Goal: Find specific page/section: Find specific page/section

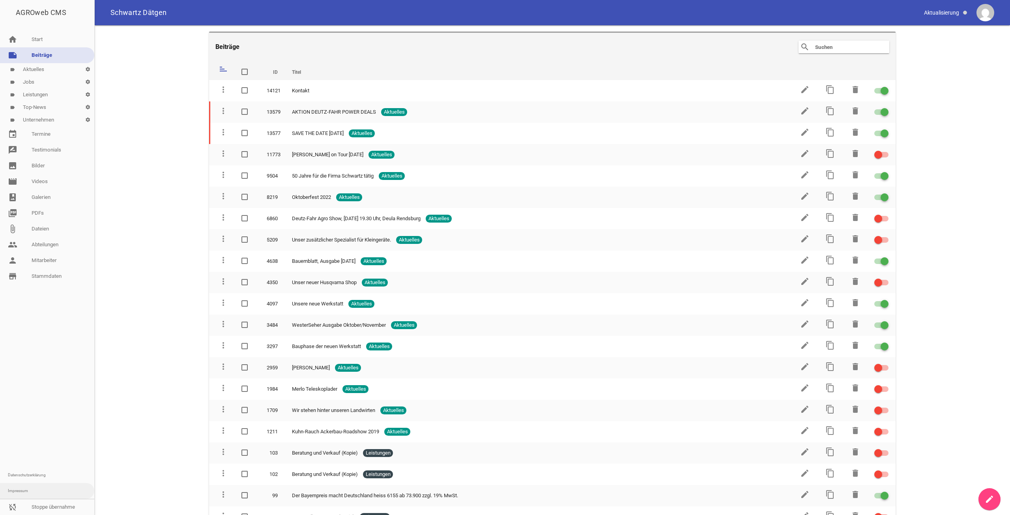
click at [42, 500] on link "sync_disabled Stoppe übernahme" at bounding box center [47, 507] width 94 height 16
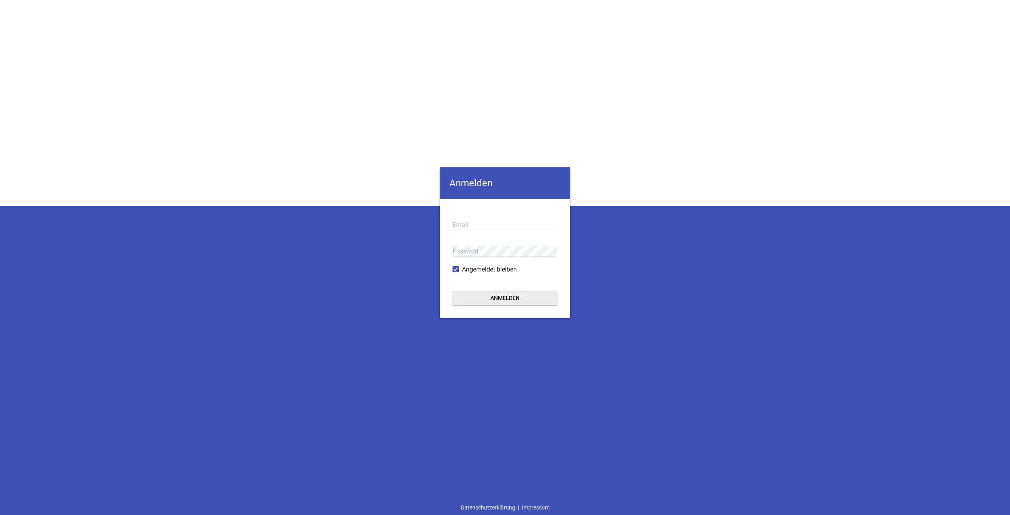
type input "[EMAIL_ADDRESS][DOMAIN_NAME]"
click at [468, 299] on button "Anmelden" at bounding box center [505, 298] width 105 height 14
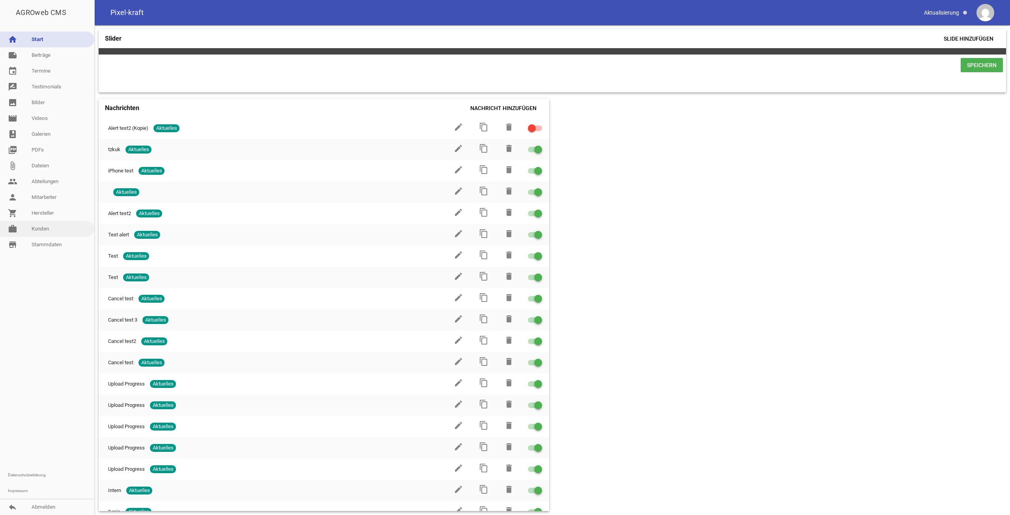
click at [49, 225] on link "work [PERSON_NAME]" at bounding box center [47, 229] width 94 height 16
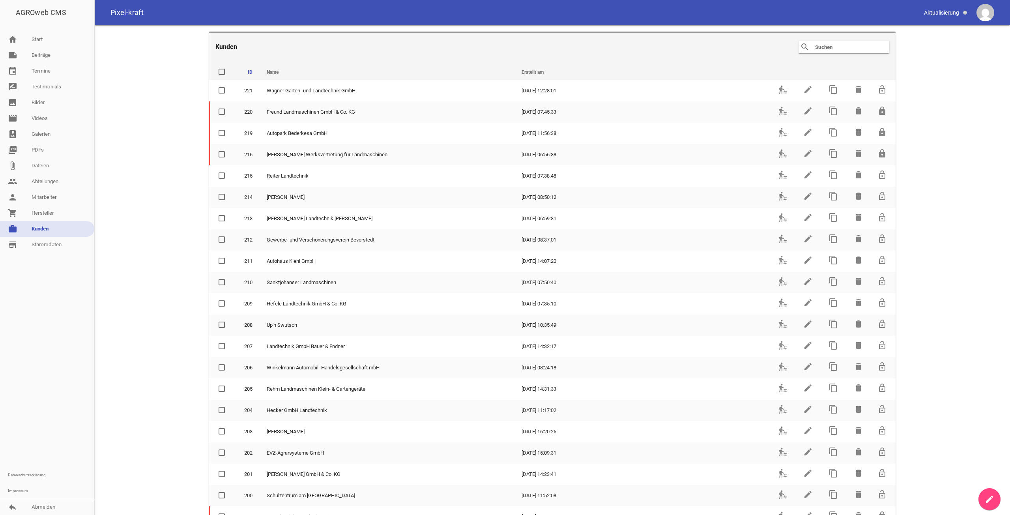
click at [834, 40] on header "Kunden search clear" at bounding box center [552, 47] width 687 height 30
click at [835, 50] on input "text" at bounding box center [845, 46] width 63 height 9
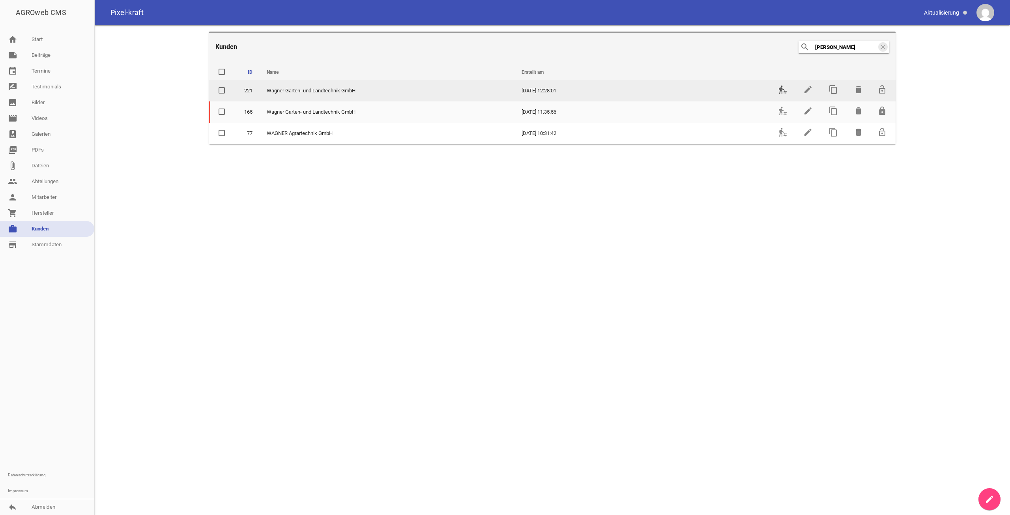
type input "[PERSON_NAME]"
click at [784, 91] on icon "transfer_within_a_station" at bounding box center [782, 89] width 9 height 9
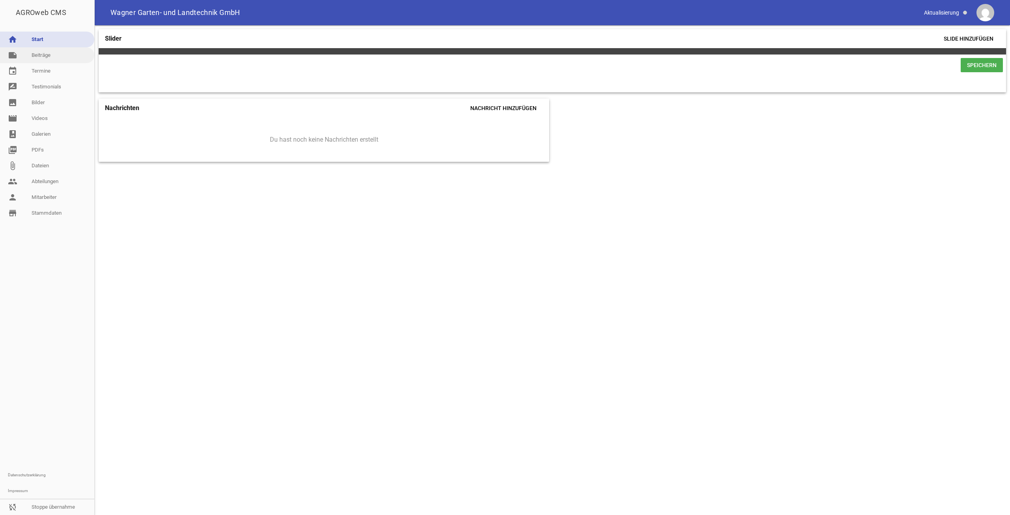
click at [38, 59] on link "note Beiträge" at bounding box center [47, 55] width 94 height 16
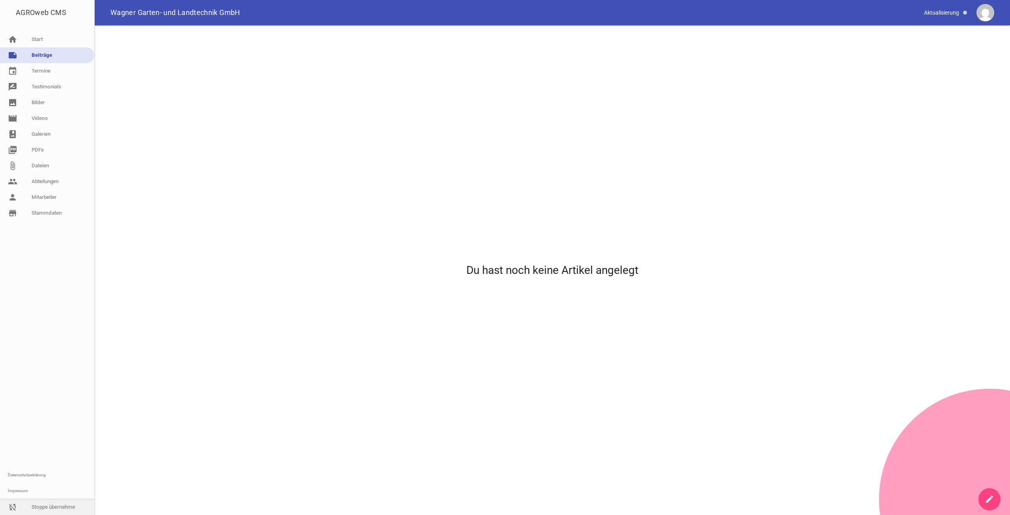
click at [41, 510] on link "sync_disabled Stoppe übernahme" at bounding box center [47, 507] width 94 height 16
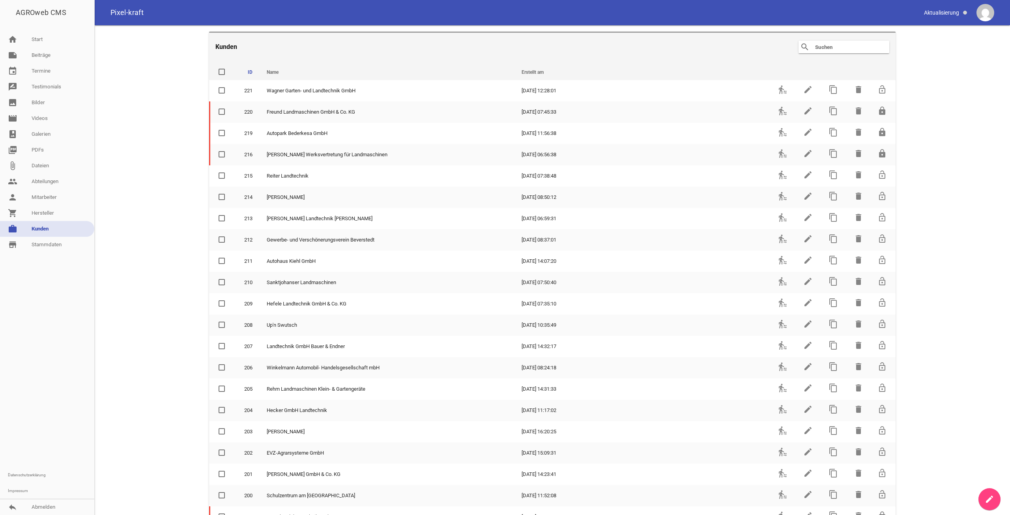
click at [843, 51] on input "text" at bounding box center [845, 46] width 63 height 9
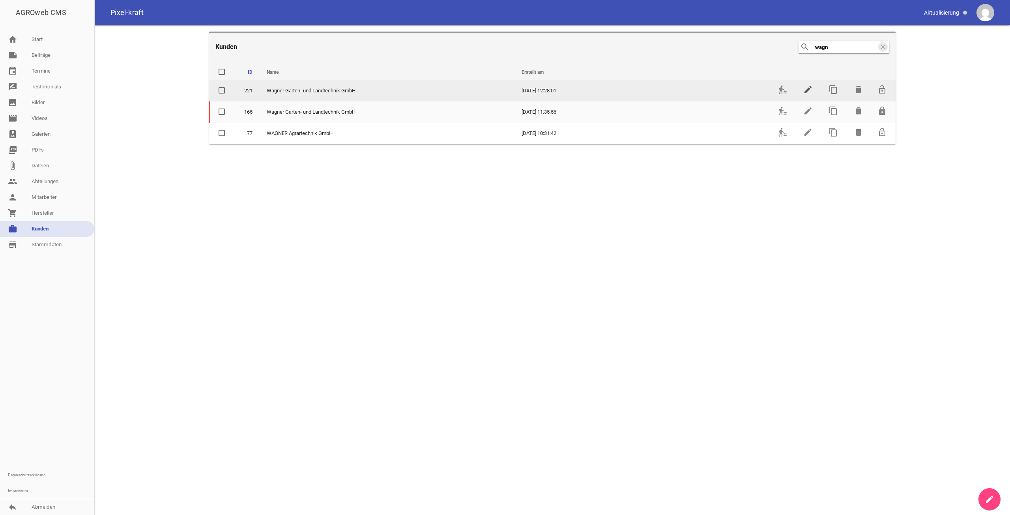
type input "wagn"
click at [811, 88] on icon "edit" at bounding box center [807, 89] width 9 height 9
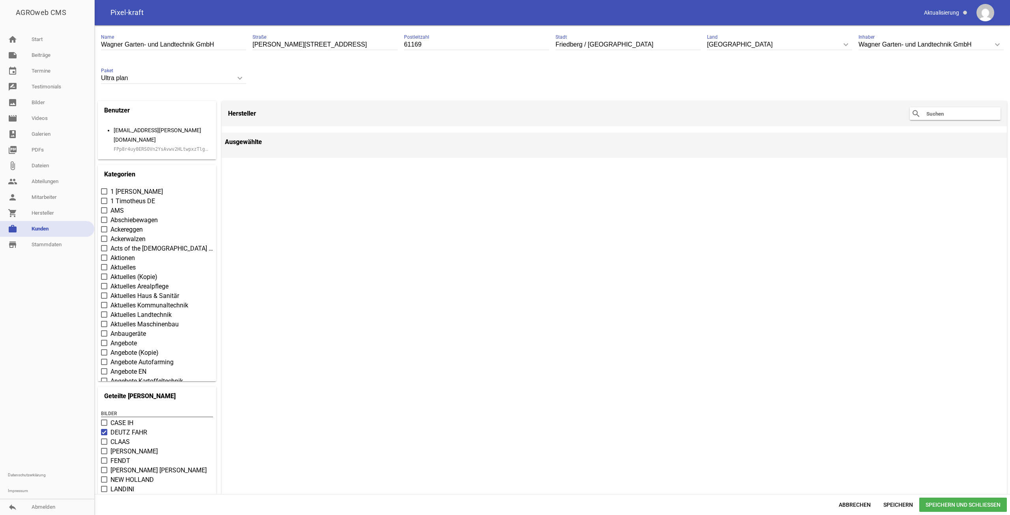
click at [150, 146] on code "FPp8r4uy0ERSOVn2YsAvwv2HLtwpxzTlgKlAuMuPA2oNxMbWs7y4lY8A0JxY" at bounding box center [197, 149] width 166 height 6
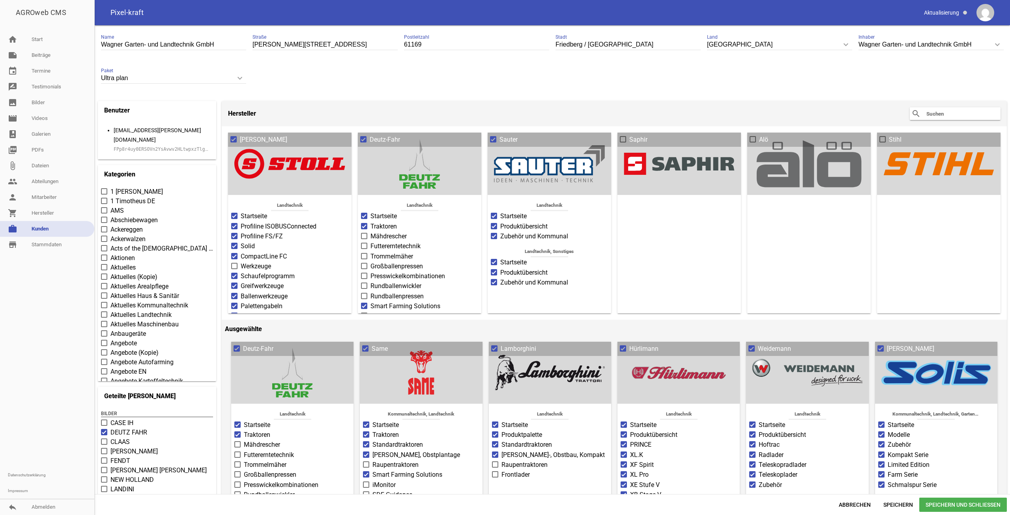
click at [148, 146] on code "FPp8r4uy0ERSOVn2YsAvwv2HLtwpxzTlgKlAuMuPA2oNxMbWs7y4lY8A0JxY" at bounding box center [197, 149] width 166 height 6
